Goal: Complete application form: Complete application form

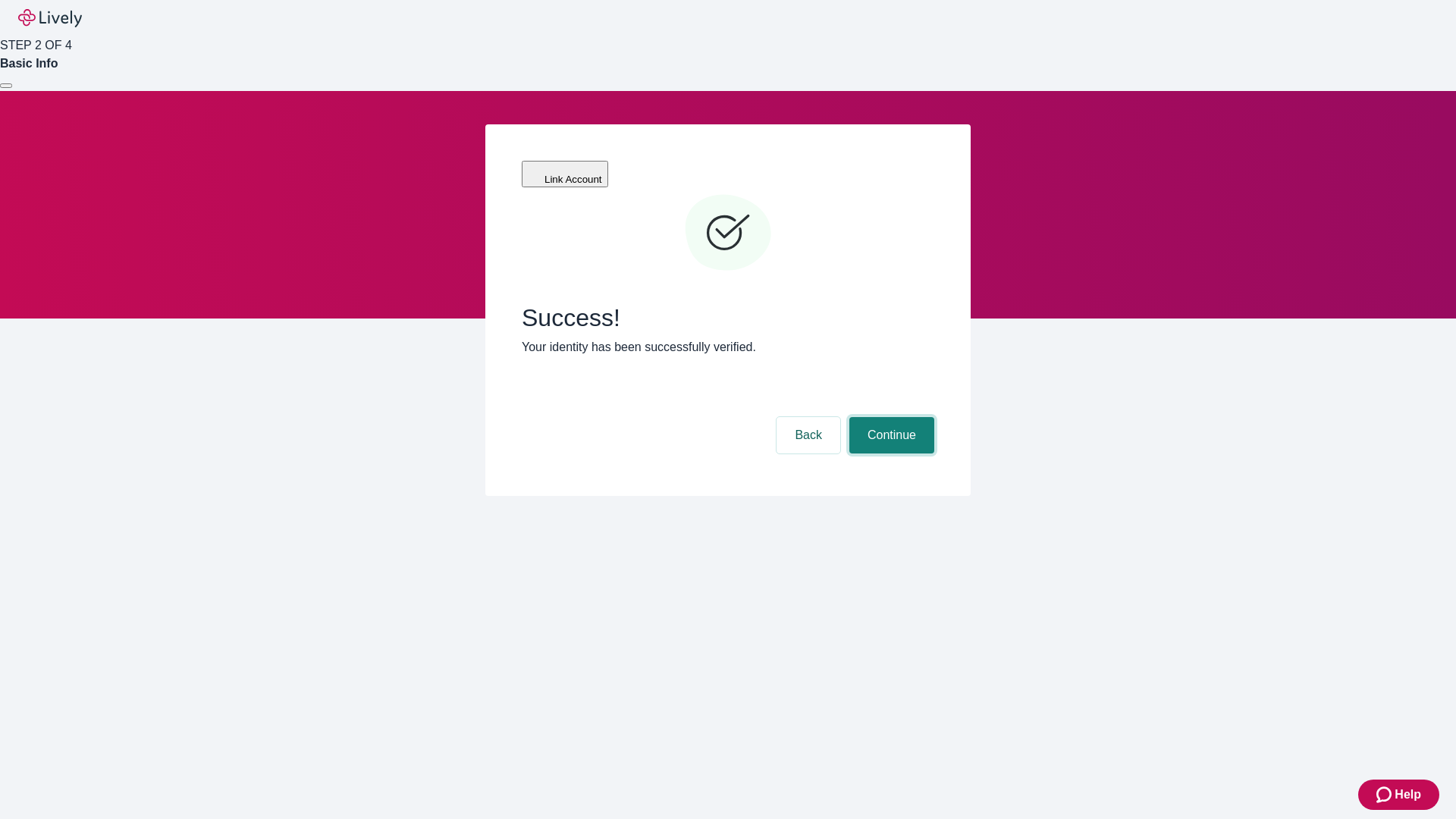
click at [890, 417] on button "Continue" at bounding box center [892, 435] width 85 height 37
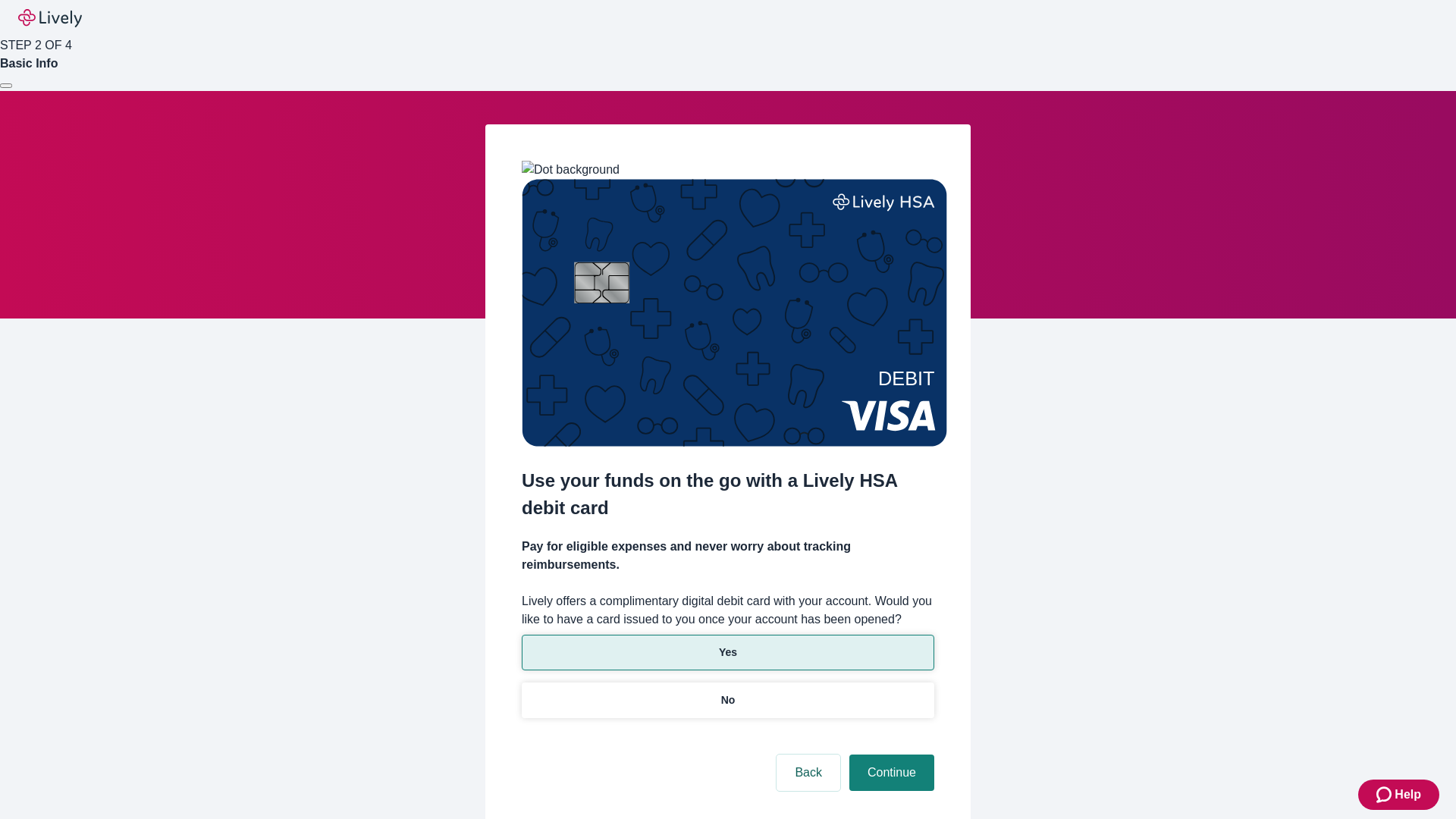
click at [728, 644] on p "Yes" at bounding box center [728, 653] width 18 height 16
click at [890, 755] on button "Continue" at bounding box center [892, 773] width 85 height 37
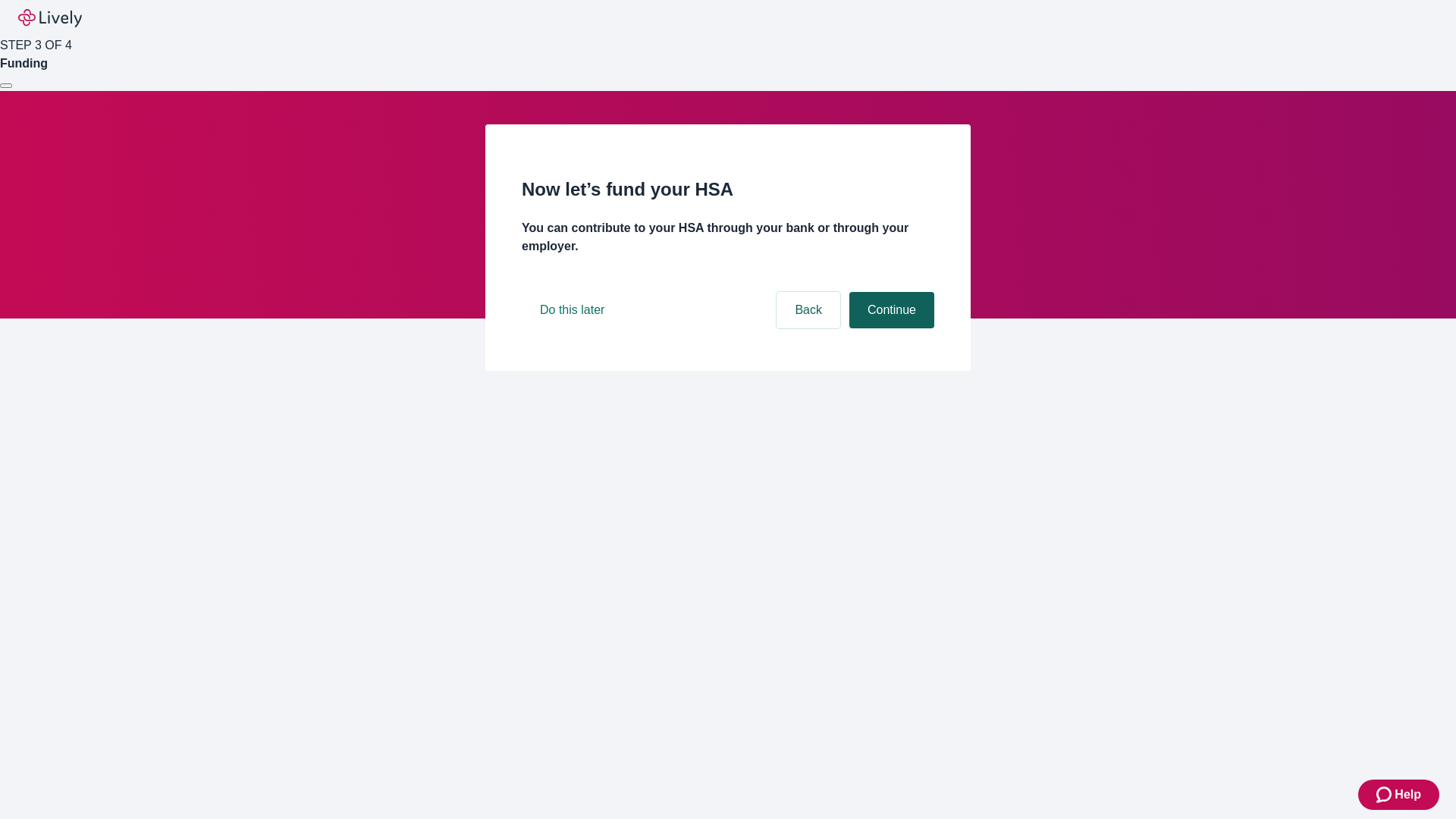
click at [890, 329] on button "Continue" at bounding box center [892, 310] width 85 height 37
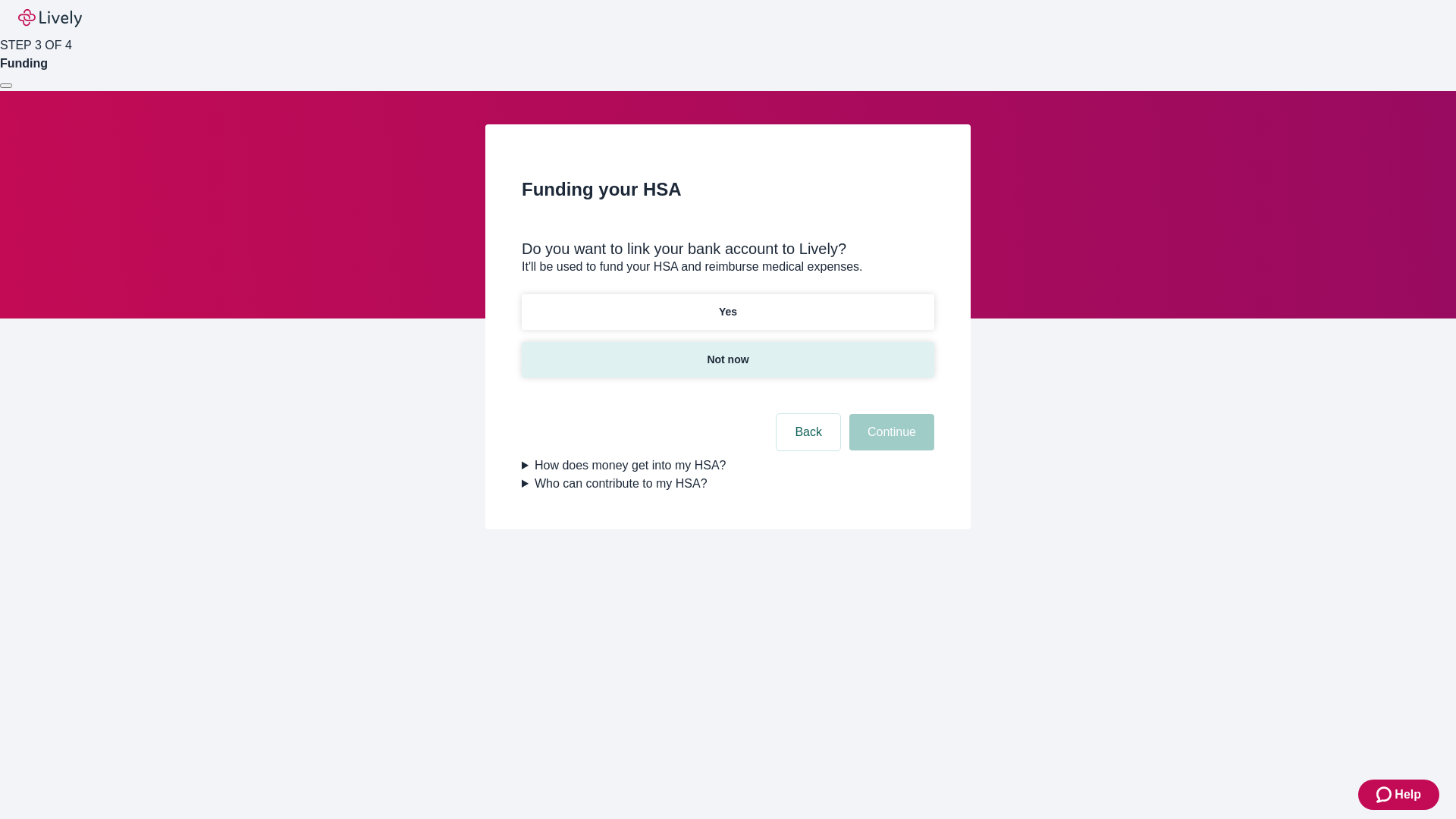
click at [728, 352] on p "Not now" at bounding box center [728, 360] width 42 height 16
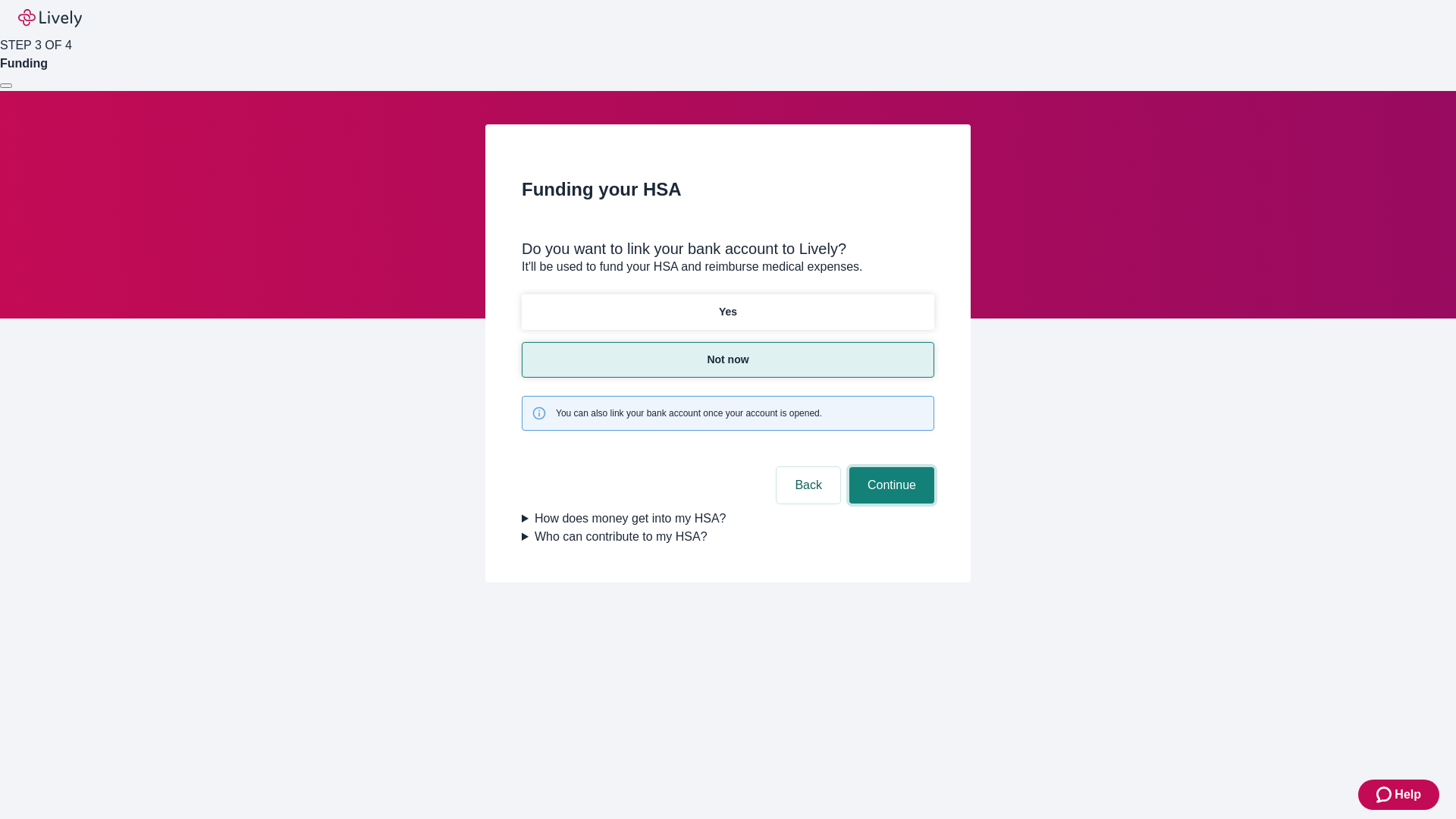
click at [890, 467] on button "Continue" at bounding box center [892, 485] width 85 height 37
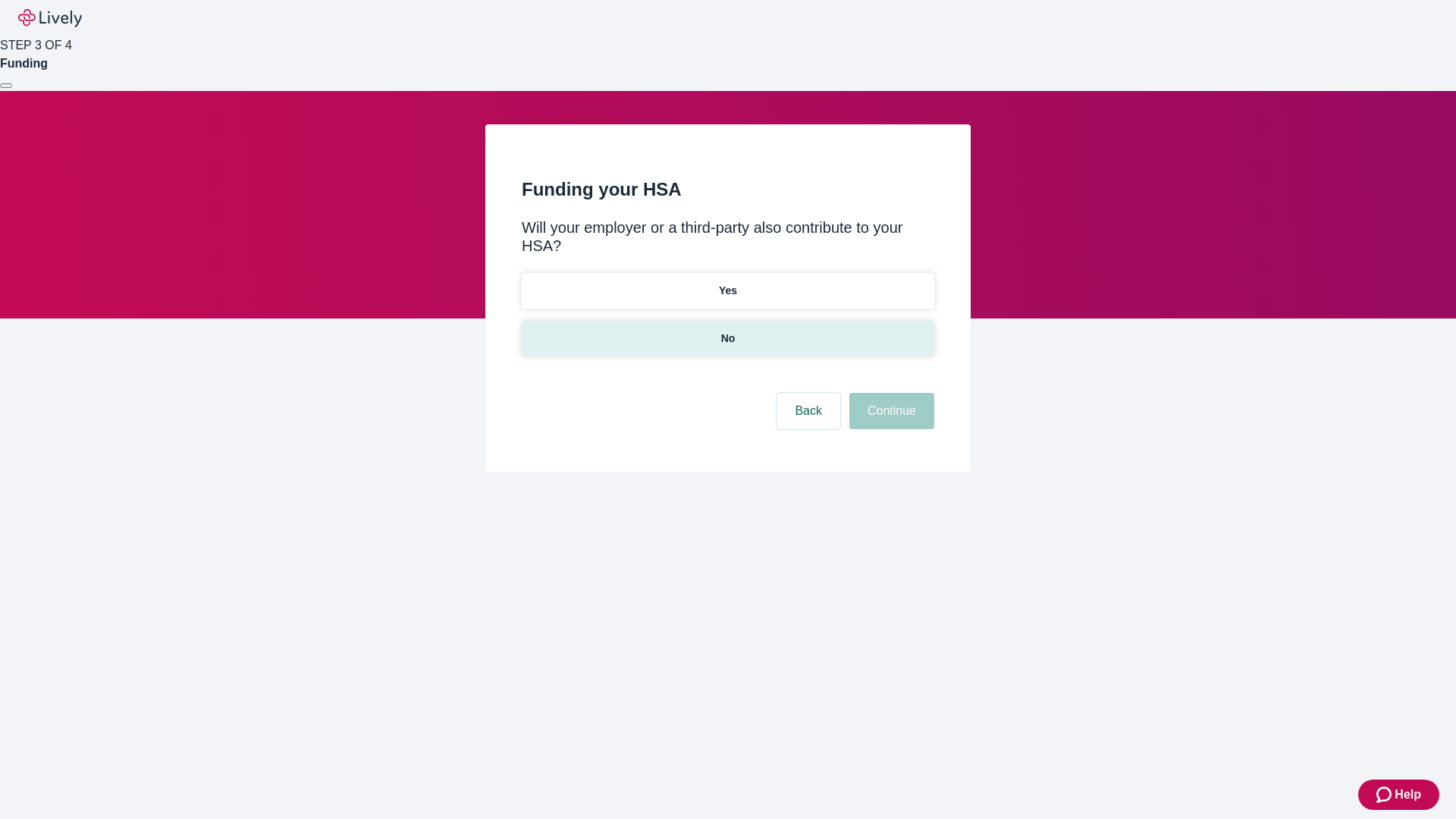
click at [728, 330] on p "No" at bounding box center [728, 339] width 15 height 16
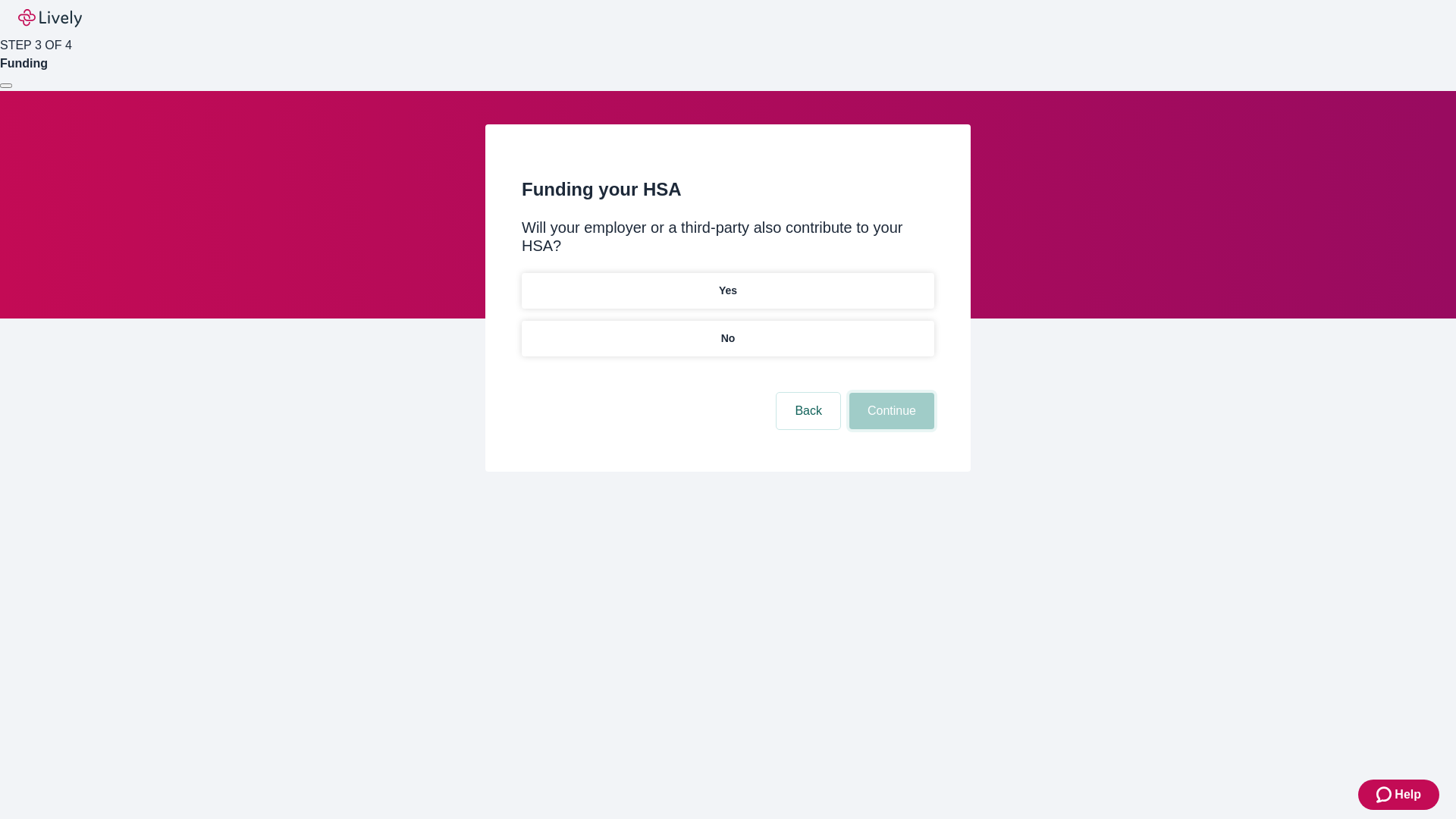
click at [890, 393] on button "Continue" at bounding box center [892, 411] width 85 height 37
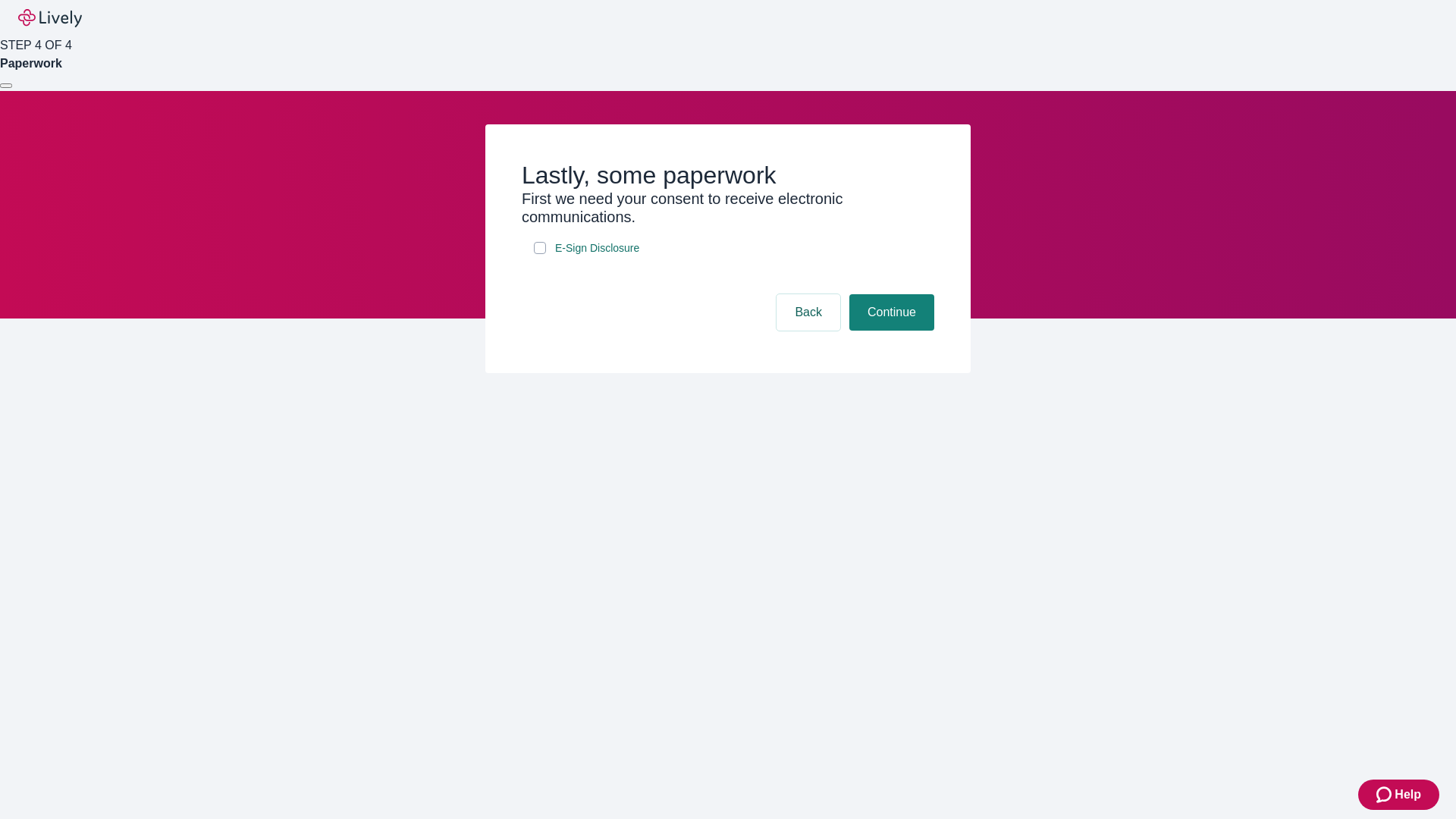
click at [540, 254] on input "E-Sign Disclosure" at bounding box center [540, 248] width 12 height 12
checkbox input "true"
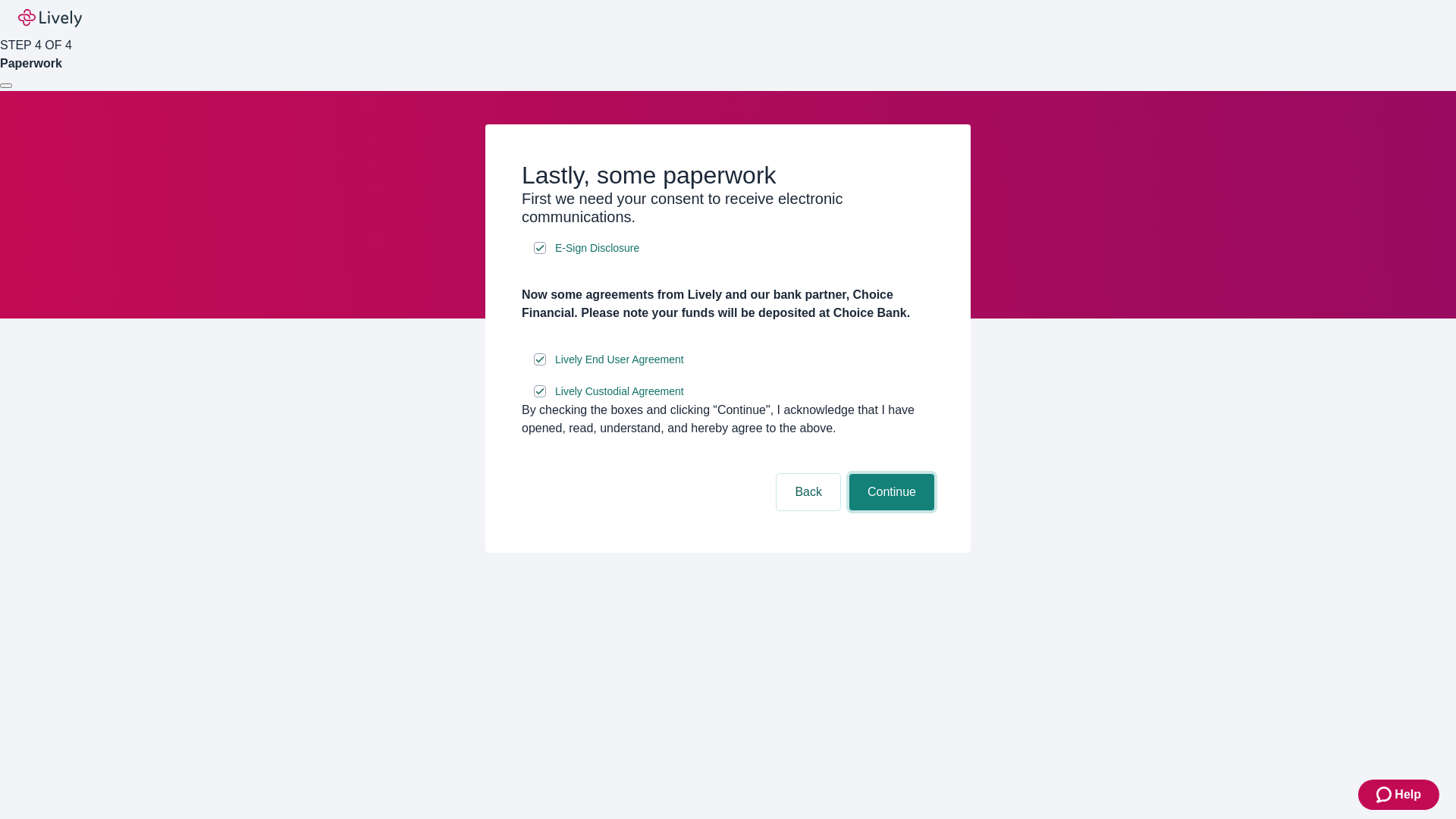
click at [890, 511] on button "Continue" at bounding box center [892, 492] width 85 height 37
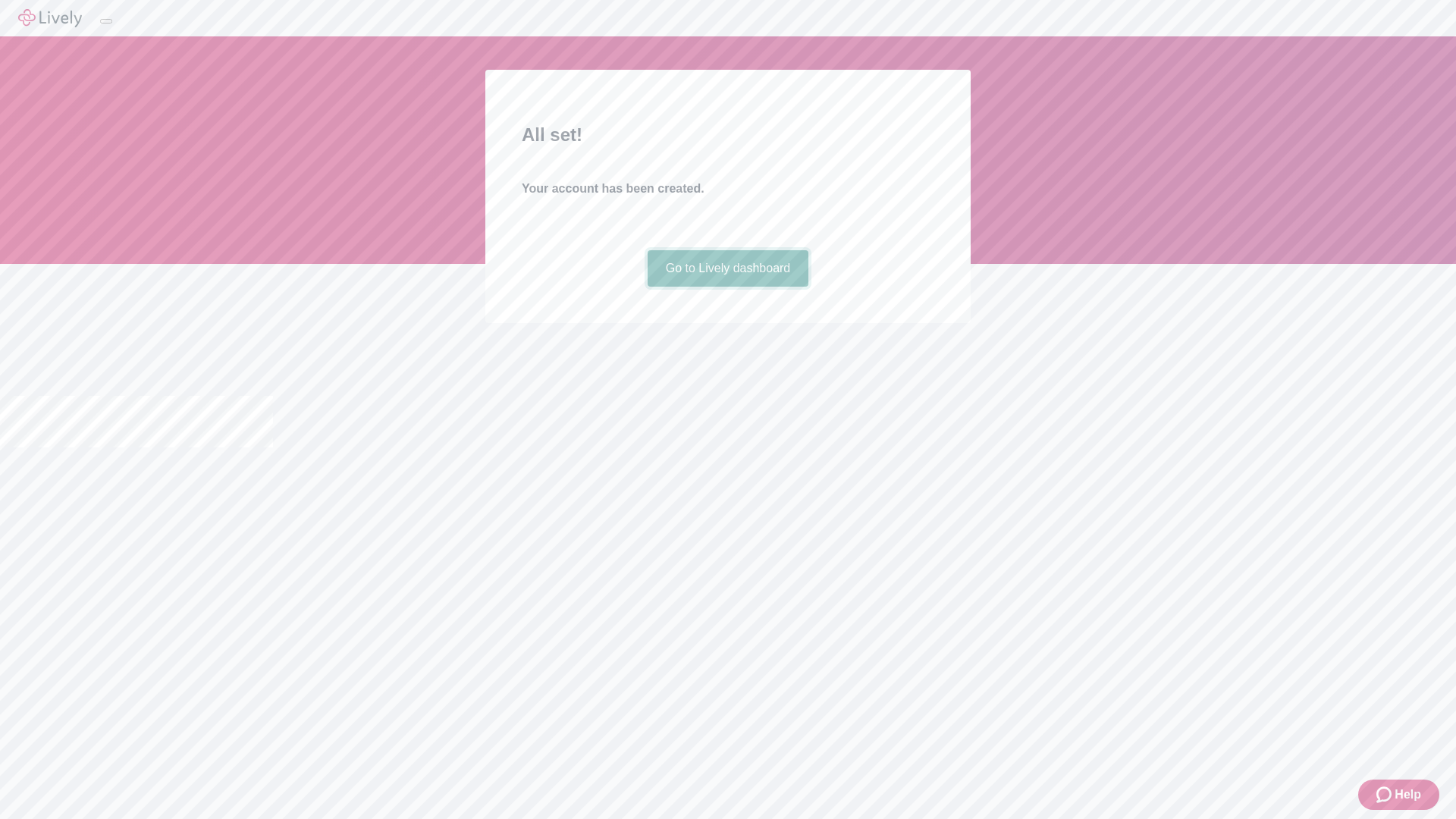
click at [728, 286] on link "Go to Lively dashboard" at bounding box center [728, 268] width 162 height 37
